Goal: Task Accomplishment & Management: Complete application form

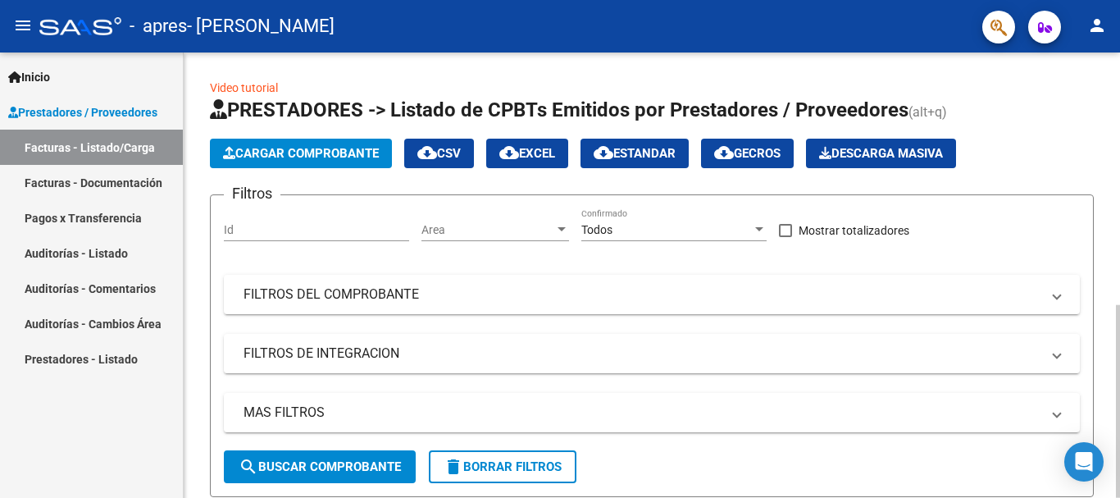
drag, startPoint x: 1115, startPoint y: 79, endPoint x: 1119, endPoint y: 116, distance: 37.9
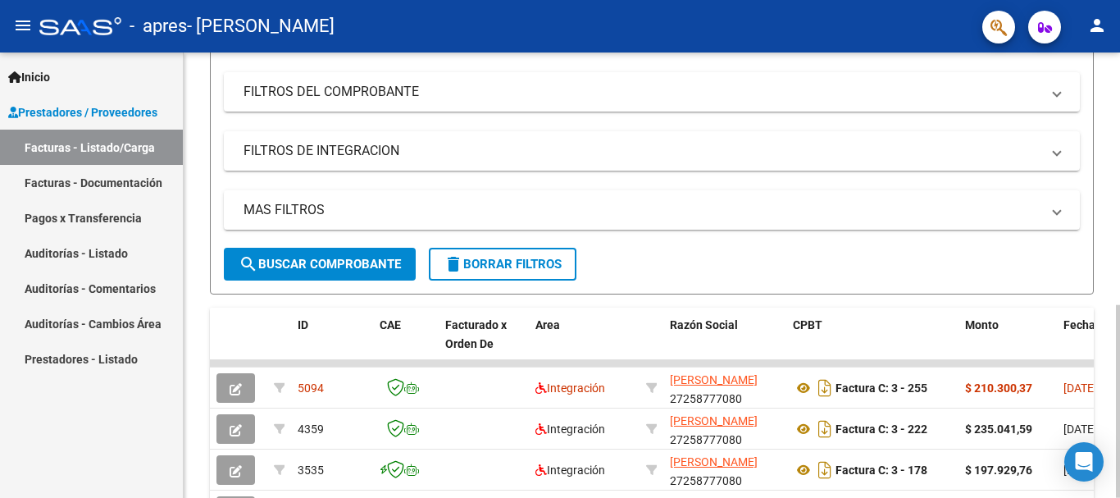
scroll to position [64, 0]
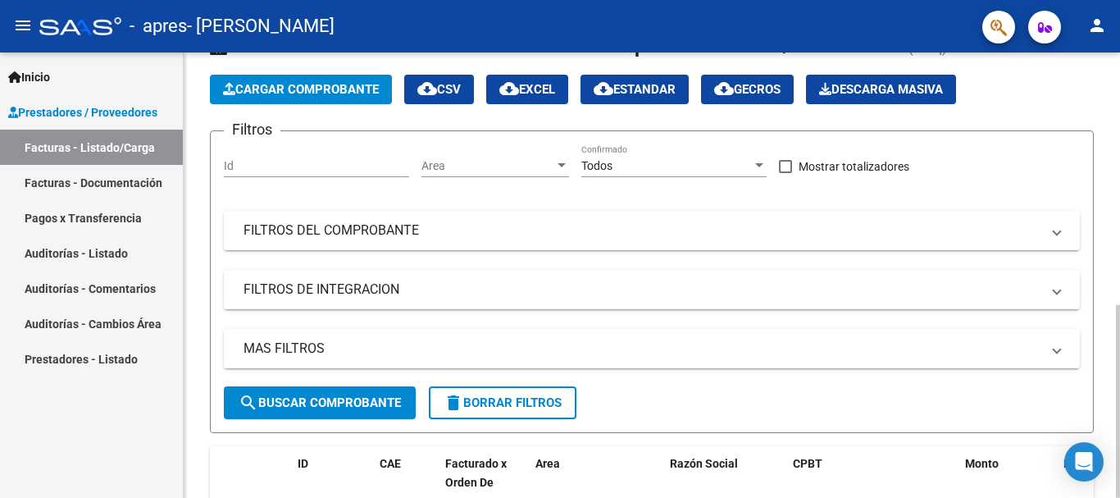
click at [1118, 305] on div at bounding box center [1118, 401] width 4 height 193
click at [326, 100] on button "Cargar Comprobante" at bounding box center [301, 90] width 182 height 30
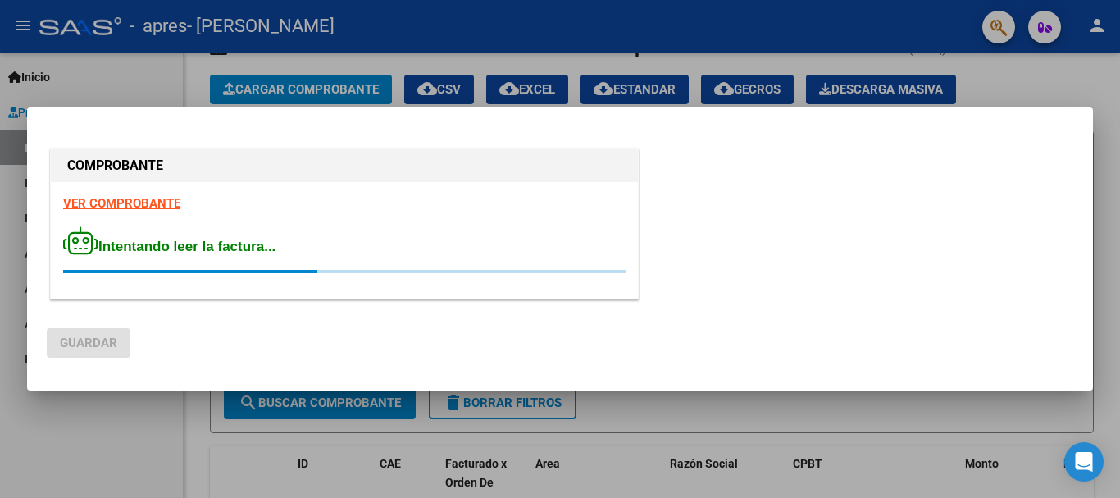
click at [1005, 336] on mat-dialog-actions "Guardar" at bounding box center [560, 339] width 1027 height 62
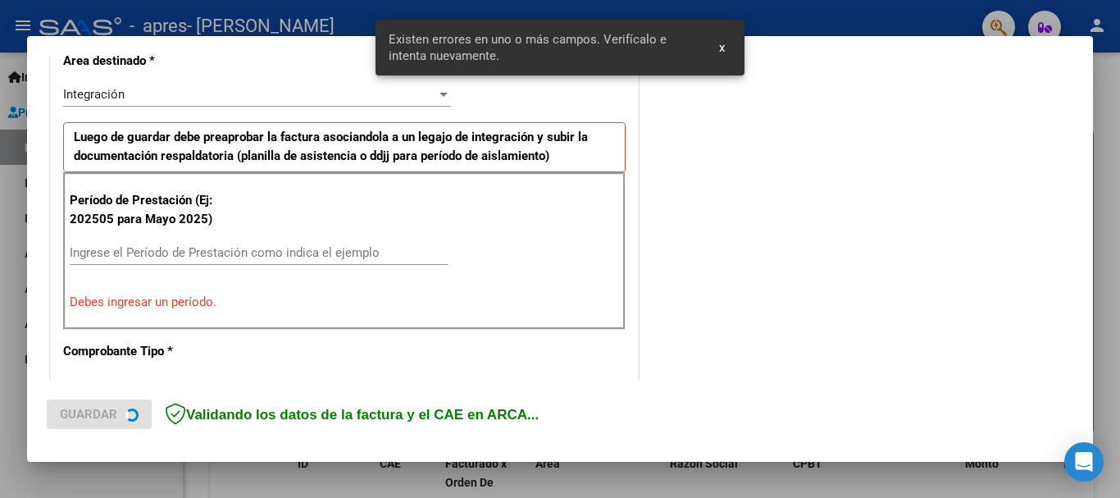
scroll to position [393, 0]
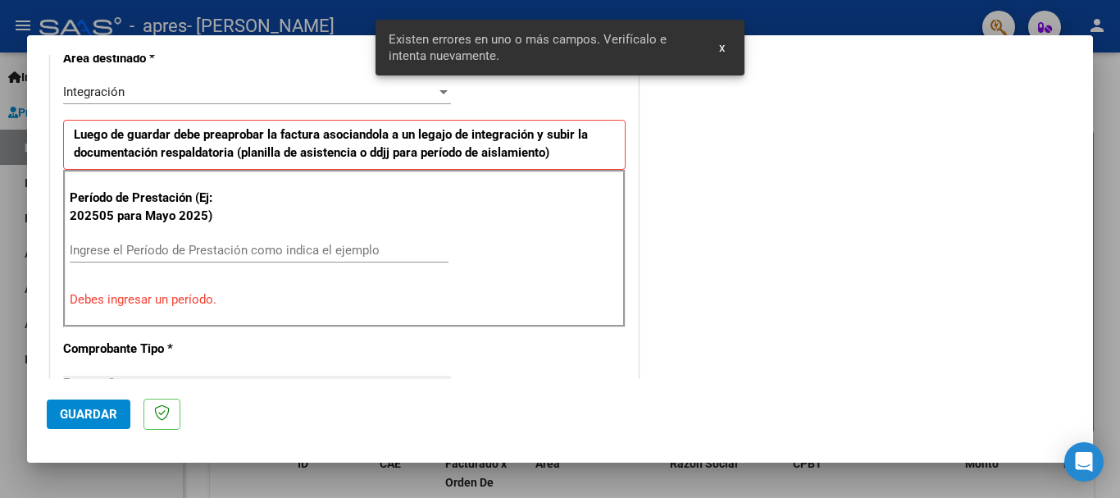
click at [274, 248] on input "Ingrese el Período de Prestación como indica el ejemplo" at bounding box center [259, 250] width 379 height 15
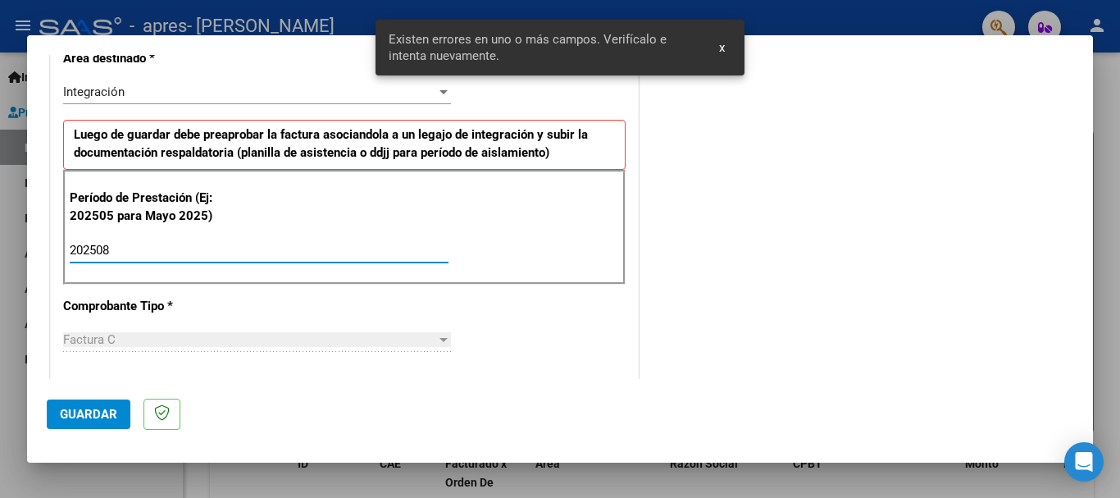
type input "202508"
click at [110, 415] on span "Guardar" at bounding box center [88, 414] width 57 height 15
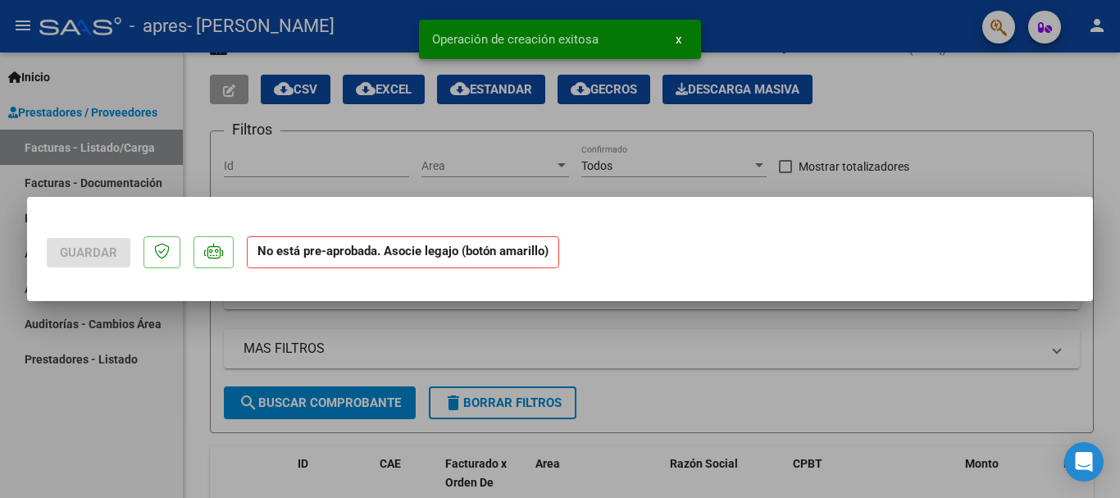
scroll to position [0, 0]
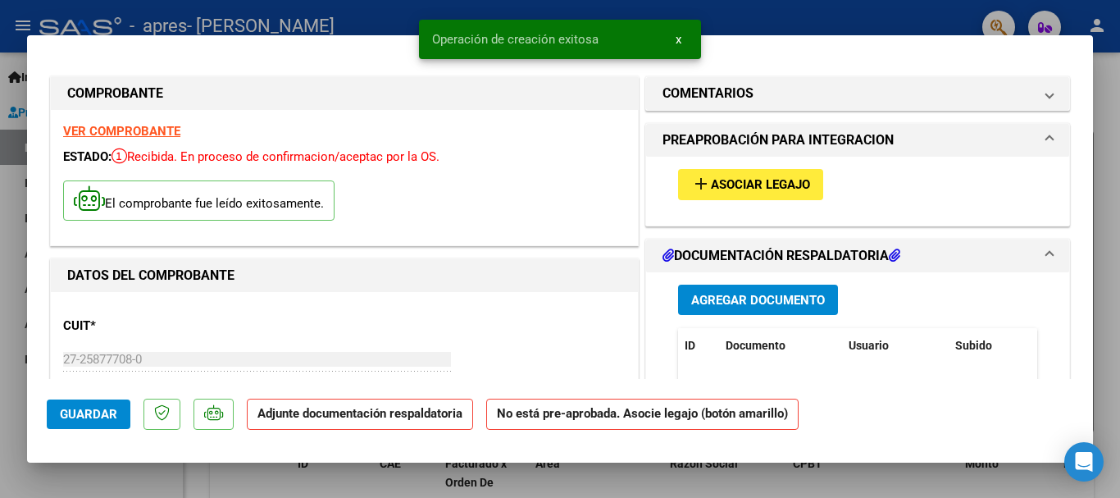
click at [722, 172] on button "add Asociar Legajo" at bounding box center [750, 184] width 145 height 30
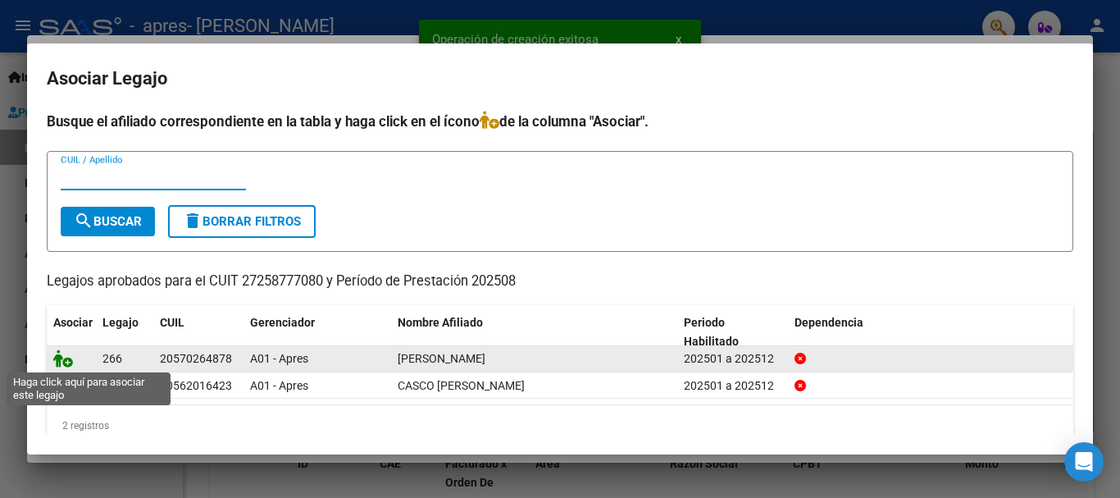
click at [63, 351] on icon at bounding box center [63, 358] width 20 height 18
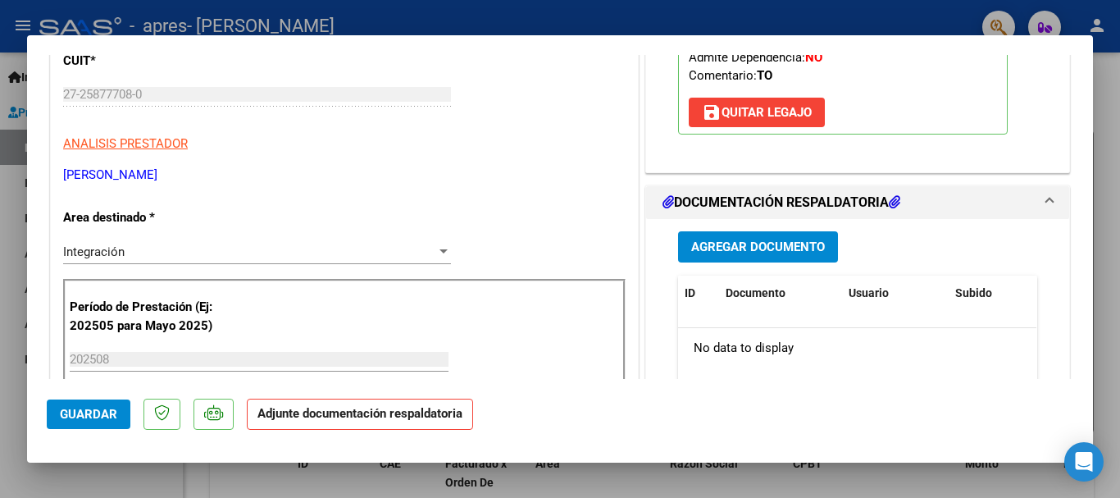
scroll to position [311, 0]
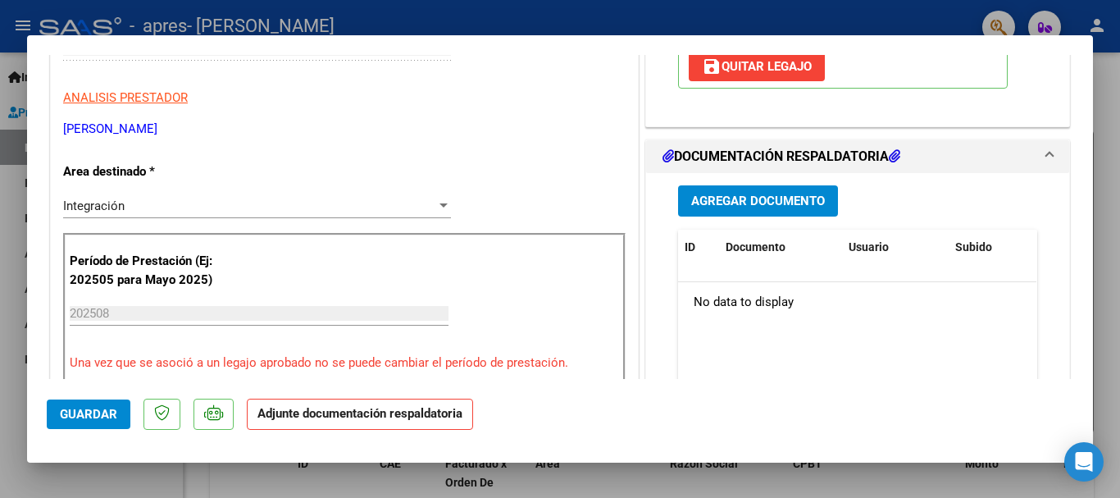
click at [785, 210] on button "Agregar Documento" at bounding box center [758, 200] width 160 height 30
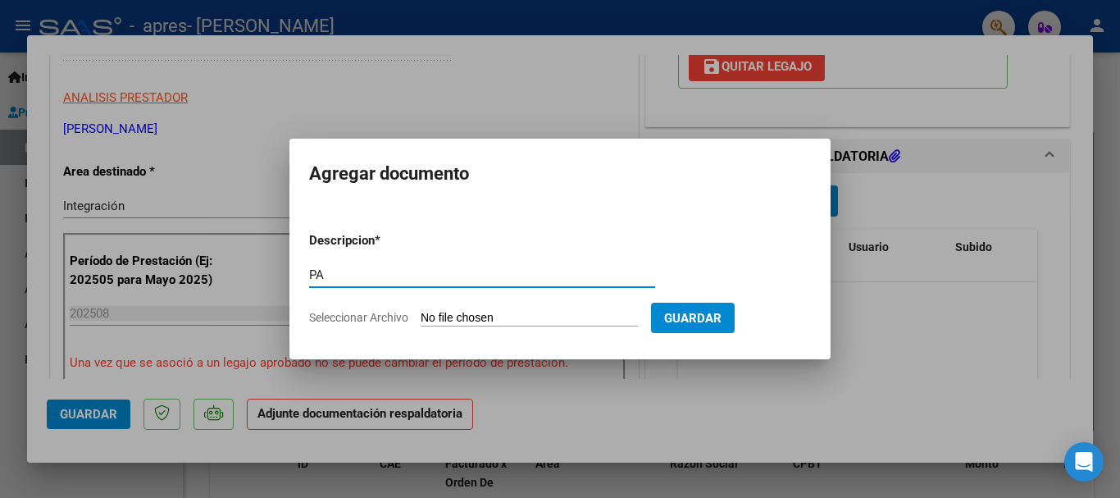
type input "PA"
type input "C:\fakepath\terapia ocupacional (31).pdf"
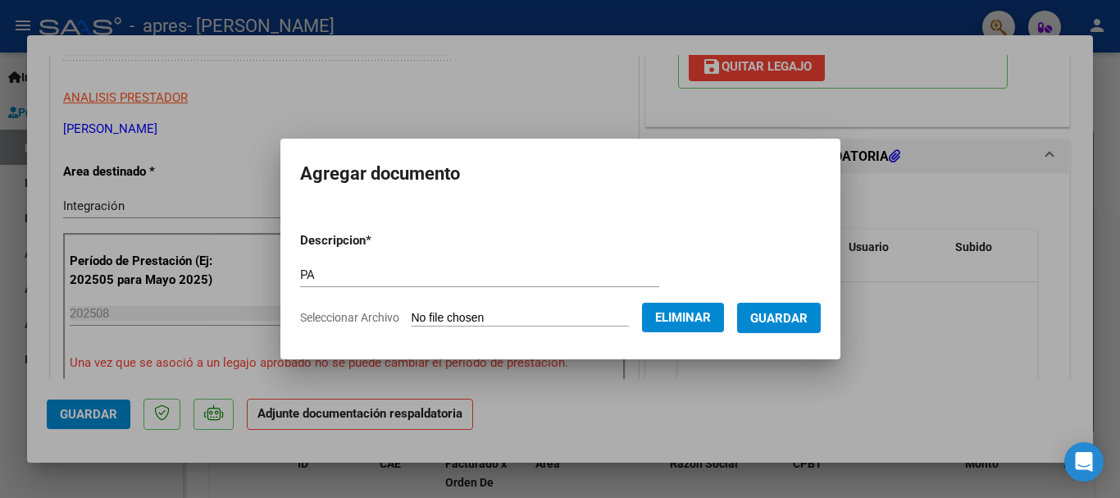
click at [785, 312] on span "Guardar" at bounding box center [778, 318] width 57 height 15
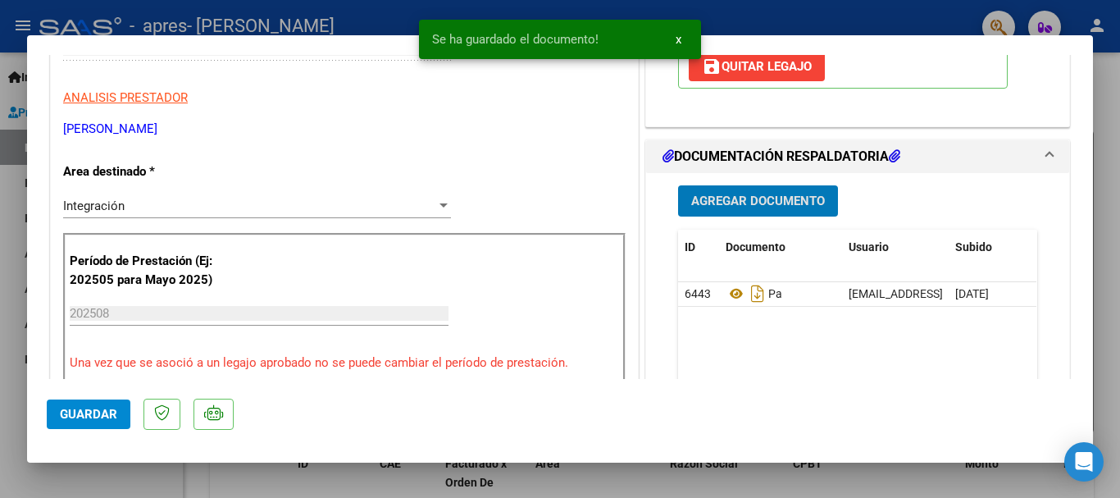
click at [69, 421] on span "Guardar" at bounding box center [88, 414] width 57 height 15
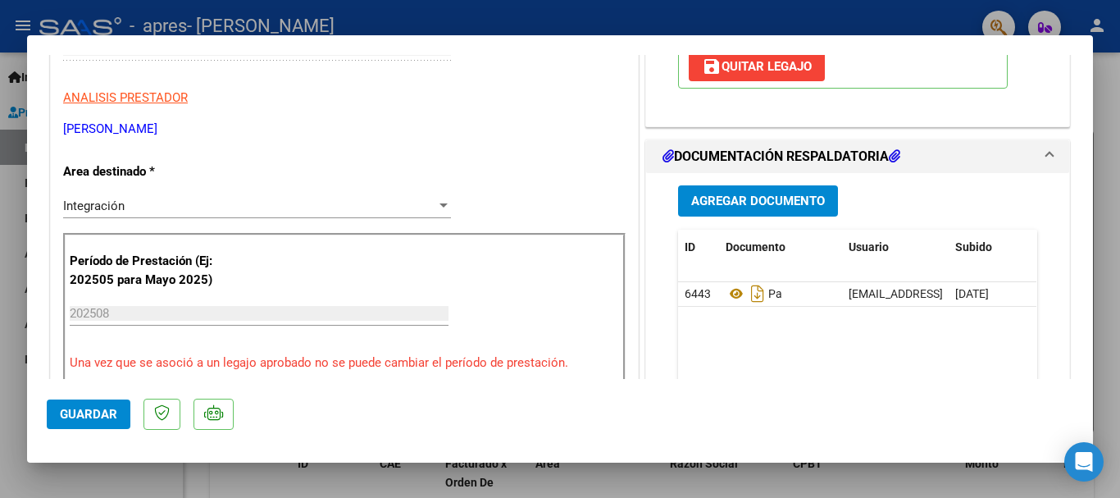
click at [70, 403] on button "Guardar" at bounding box center [89, 414] width 84 height 30
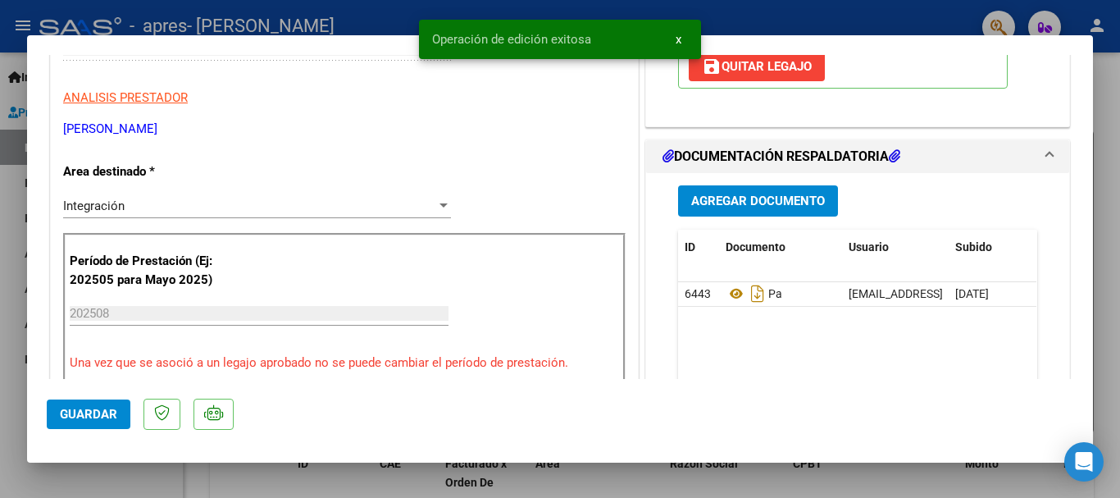
click at [0, 390] on div at bounding box center [560, 249] width 1120 height 498
type input "$ 0,00"
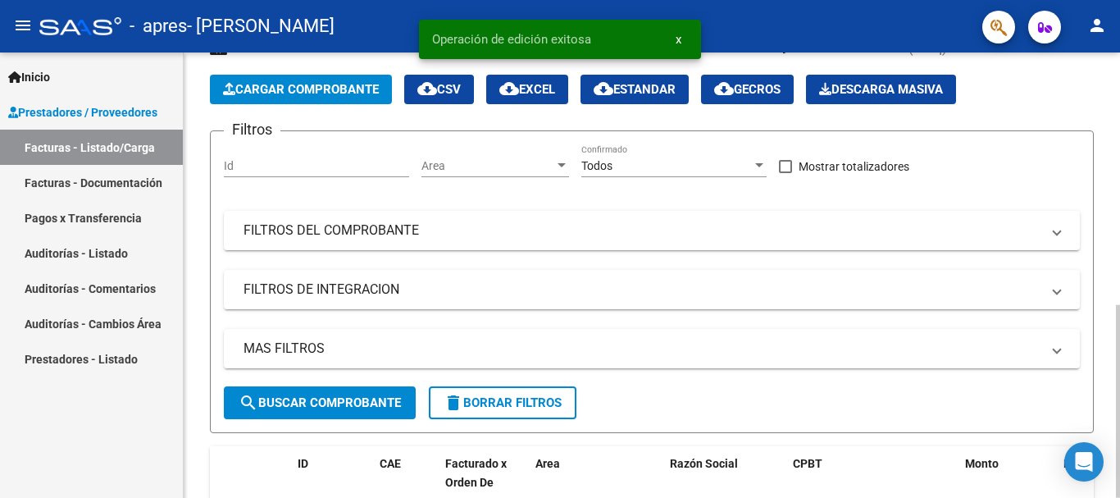
click at [292, 83] on span "Cargar Comprobante" at bounding box center [301, 89] width 156 height 15
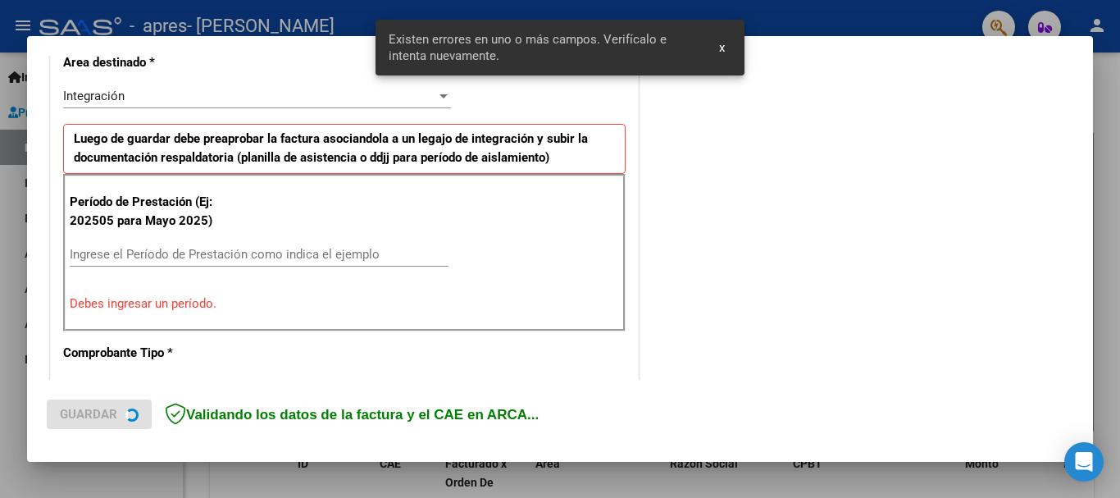
scroll to position [393, 0]
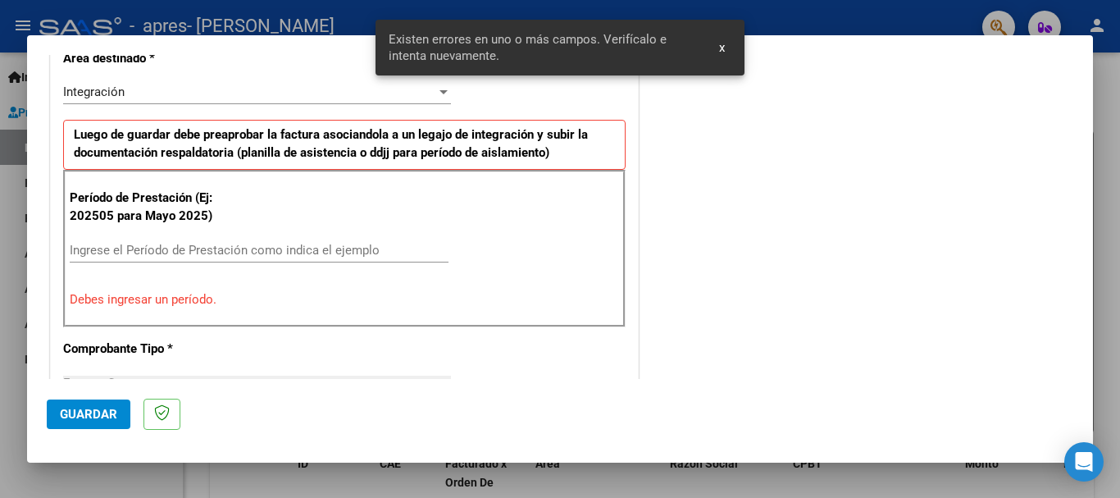
click at [214, 253] on input "Ingrese el Período de Prestación como indica el ejemplo" at bounding box center [259, 250] width 379 height 15
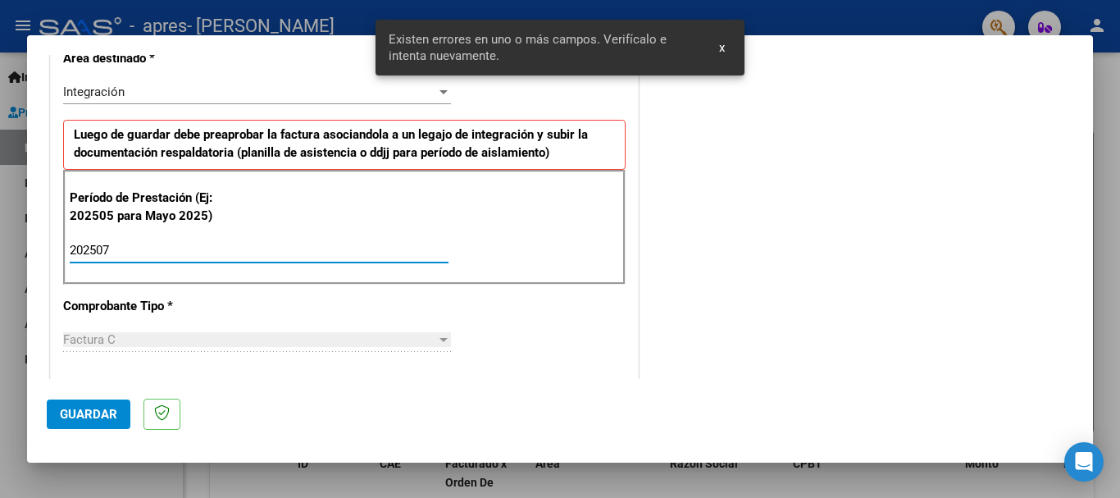
type input "202507"
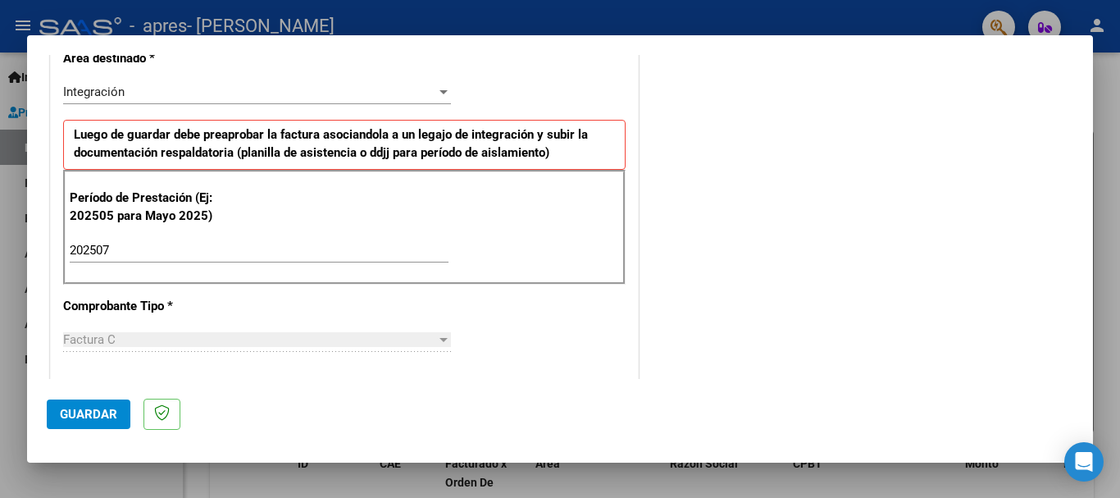
click at [89, 433] on mat-dialog-actions "Guardar" at bounding box center [560, 411] width 1027 height 65
click at [89, 389] on mat-dialog-actions "Guardar" at bounding box center [560, 411] width 1027 height 65
click at [89, 409] on span "Guardar" at bounding box center [88, 414] width 57 height 15
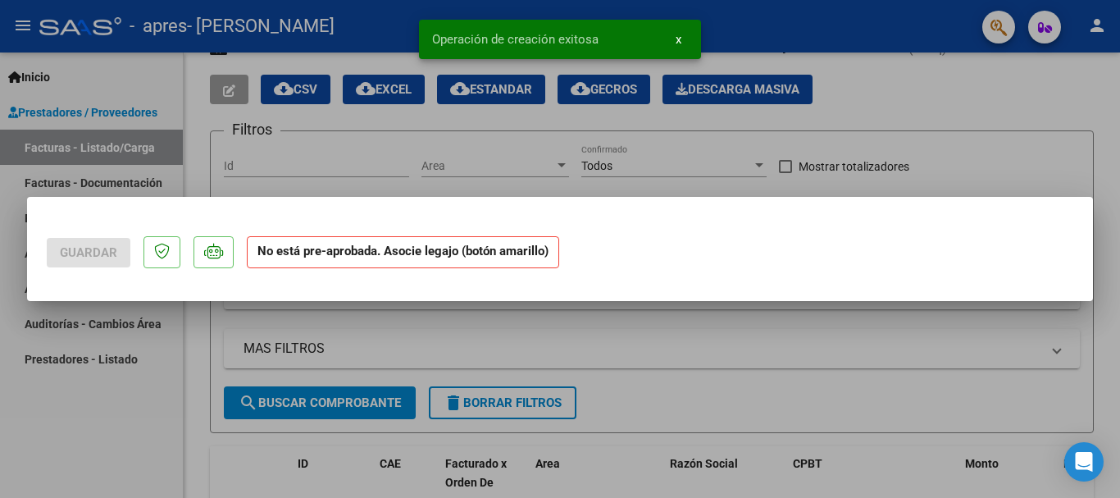
scroll to position [0, 0]
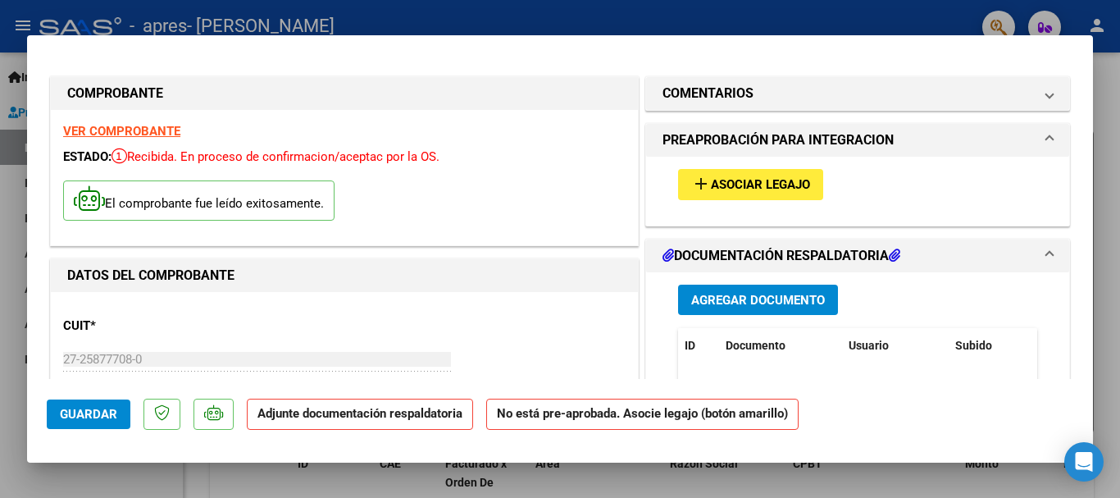
click at [758, 189] on span "Asociar Legajo" at bounding box center [760, 185] width 99 height 15
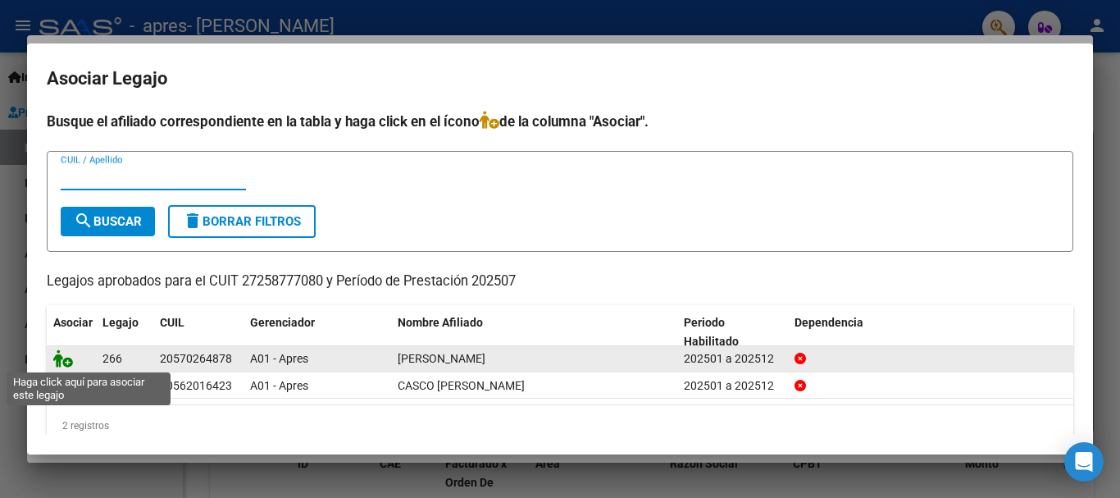
click at [57, 359] on icon at bounding box center [63, 358] width 20 height 18
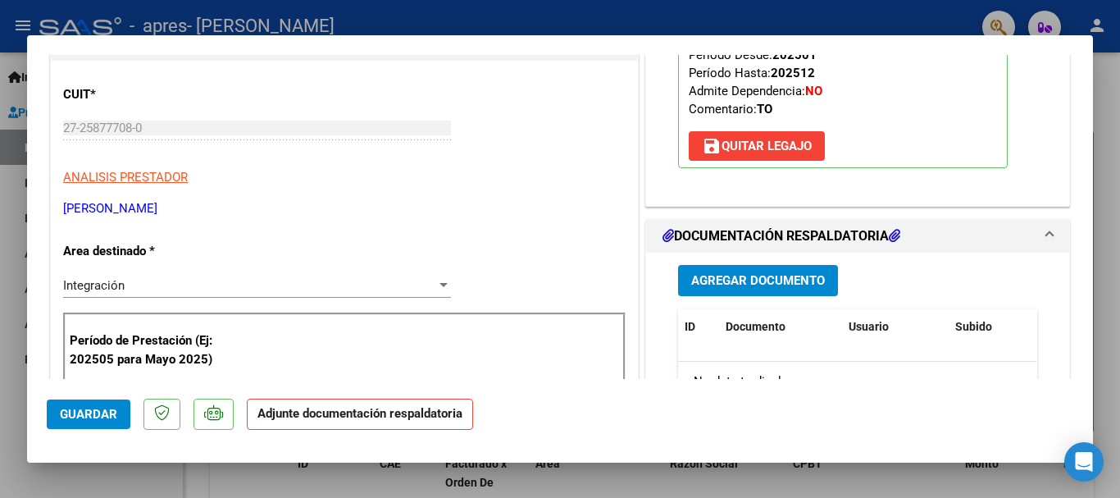
scroll to position [246, 0]
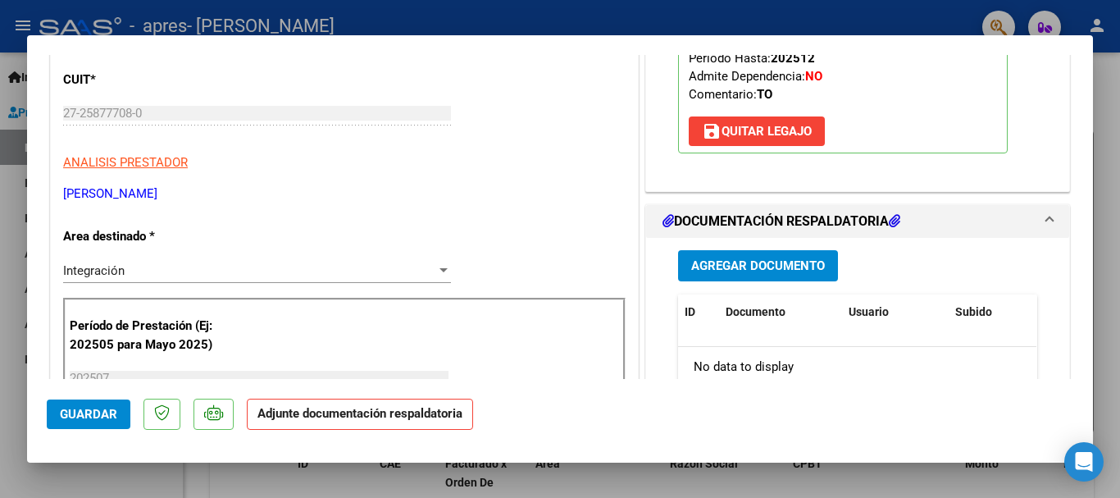
click at [803, 263] on span "Agregar Documento" at bounding box center [758, 266] width 134 height 15
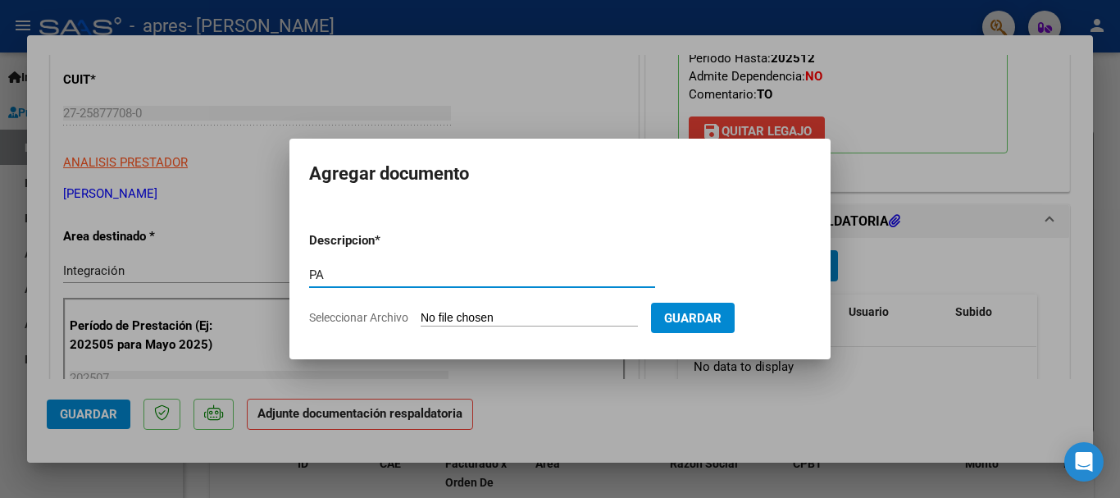
type input "PA"
type input "C:\fakepath\[PERSON_NAME] TO JULIO.pdf"
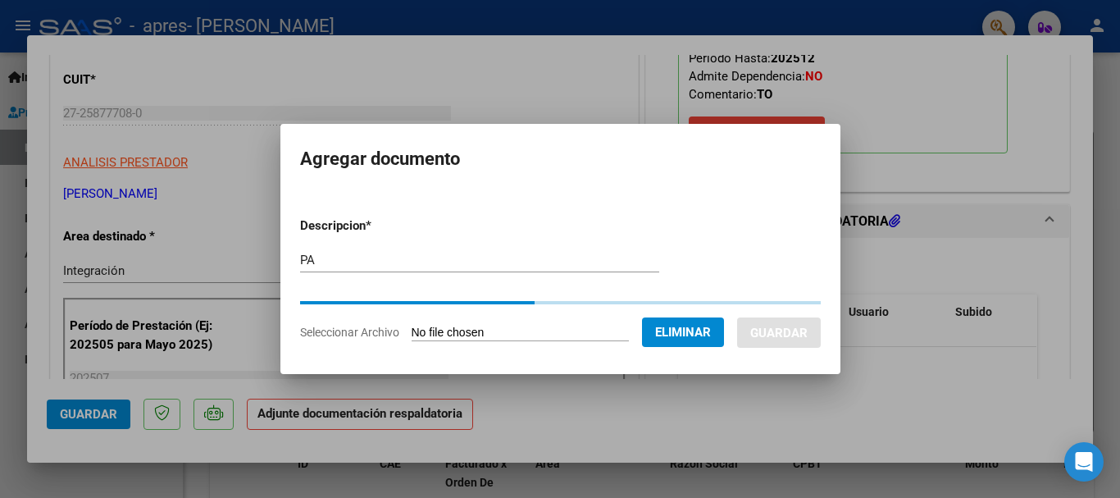
click at [789, 258] on form "Descripcion * PA Escriba aquí una descripcion Seleccionar Archivo Eliminar Guar…" at bounding box center [560, 278] width 521 height 149
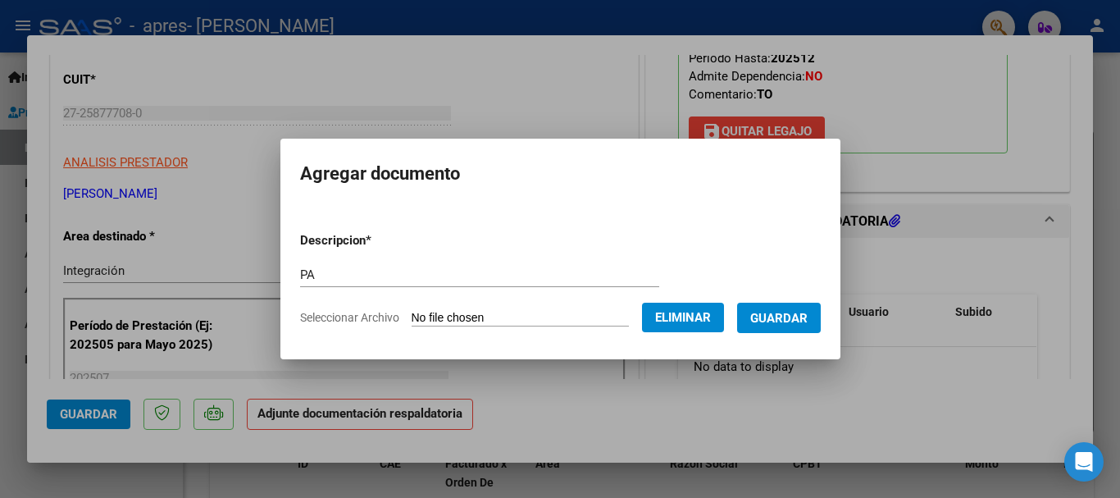
click at [781, 311] on span "Guardar" at bounding box center [778, 318] width 57 height 15
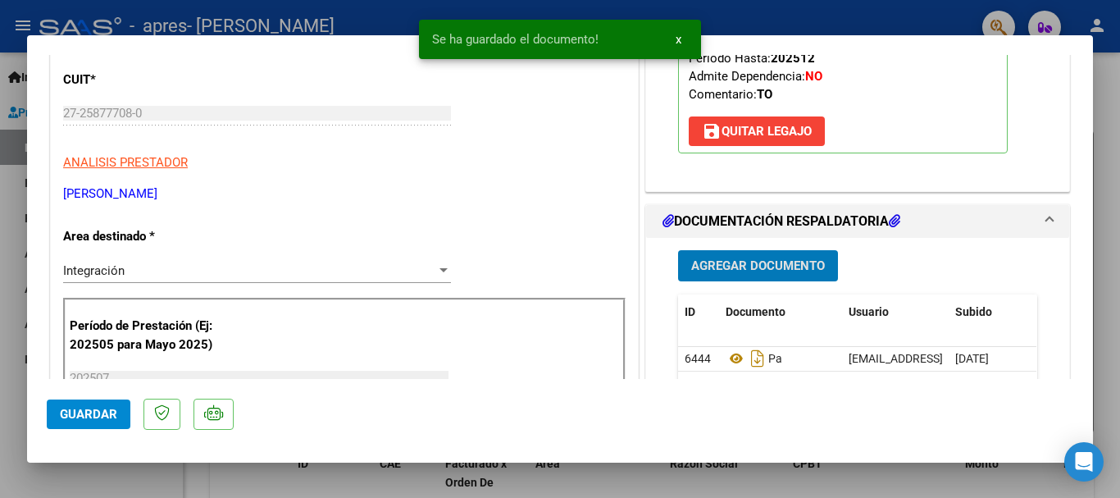
click at [57, 411] on button "Guardar" at bounding box center [89, 414] width 84 height 30
click at [1, 377] on div at bounding box center [560, 249] width 1120 height 498
type input "$ 0,00"
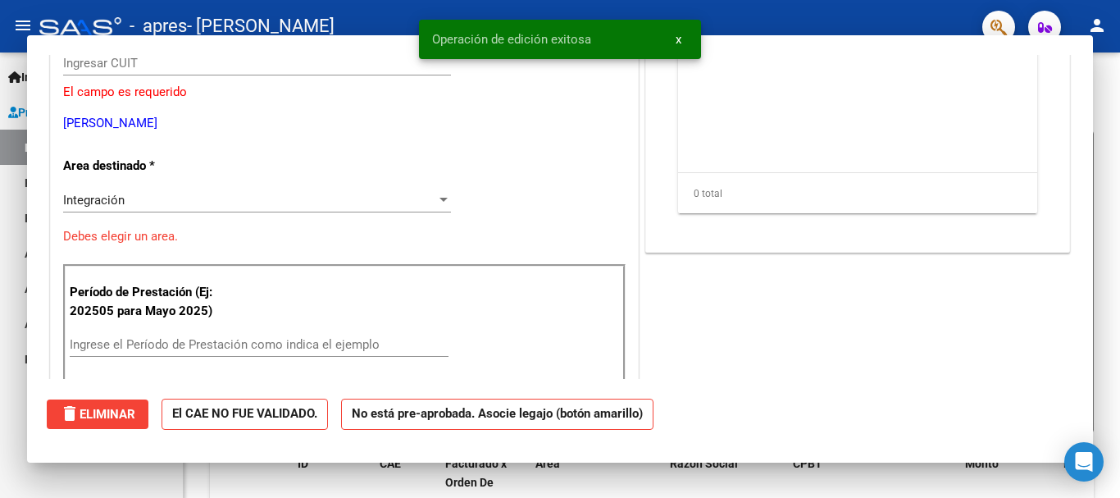
scroll to position [0, 0]
